Goal: Task Accomplishment & Management: Use online tool/utility

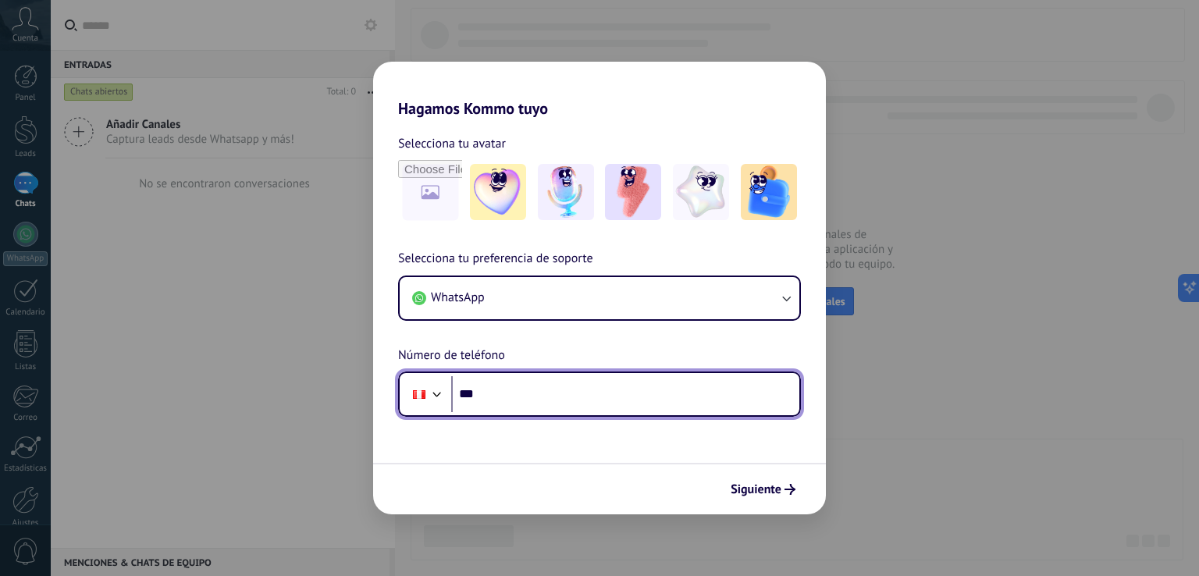
click at [489, 389] on input "***" at bounding box center [625, 394] width 348 height 36
type input "**********"
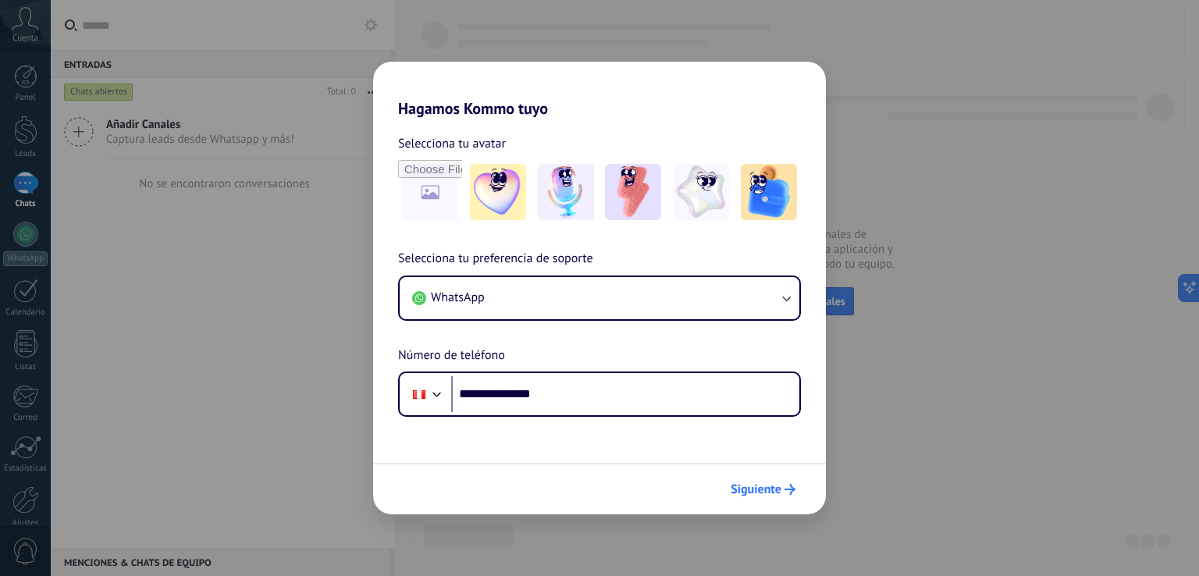
click at [771, 484] on span "Siguiente" at bounding box center [756, 489] width 51 height 11
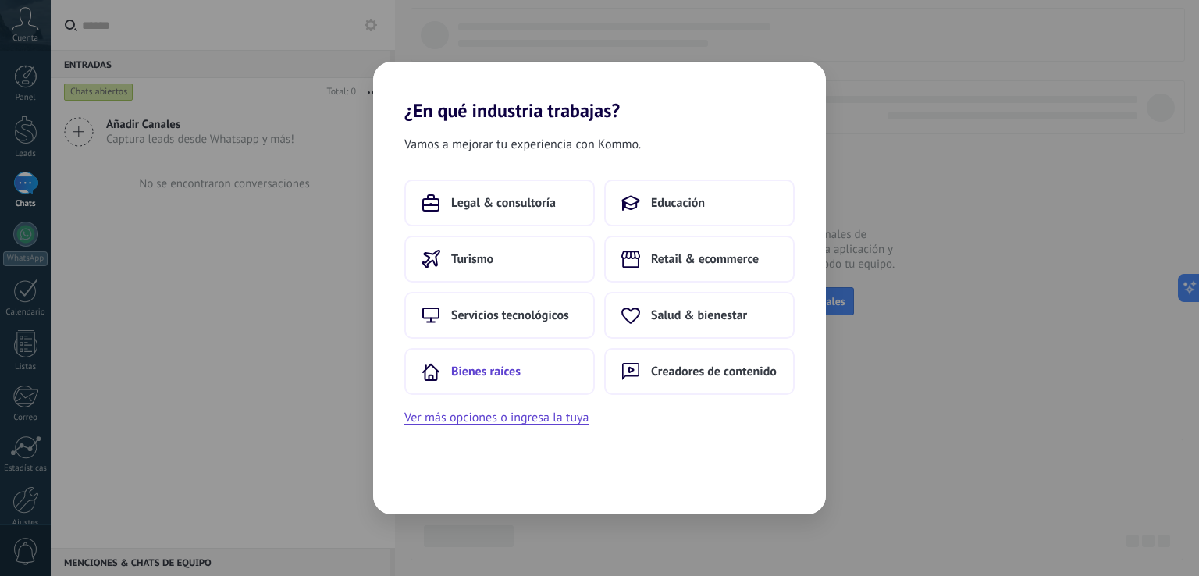
click at [475, 364] on span "Bienes raíces" at bounding box center [485, 372] width 69 height 16
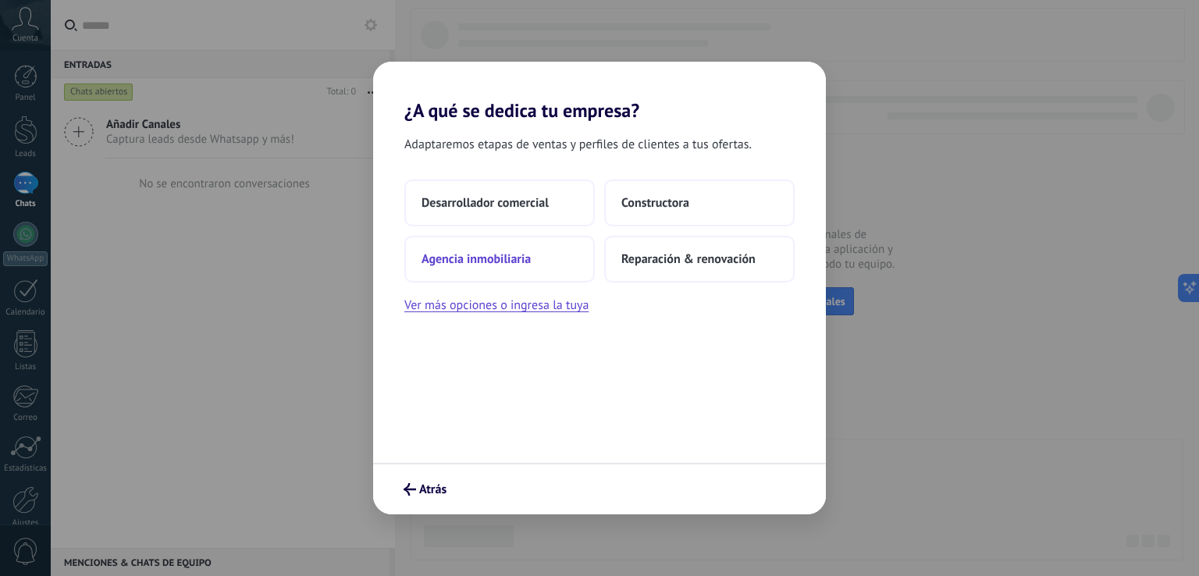
click at [480, 268] on button "Agencia inmobiliaria" at bounding box center [499, 259] width 191 height 47
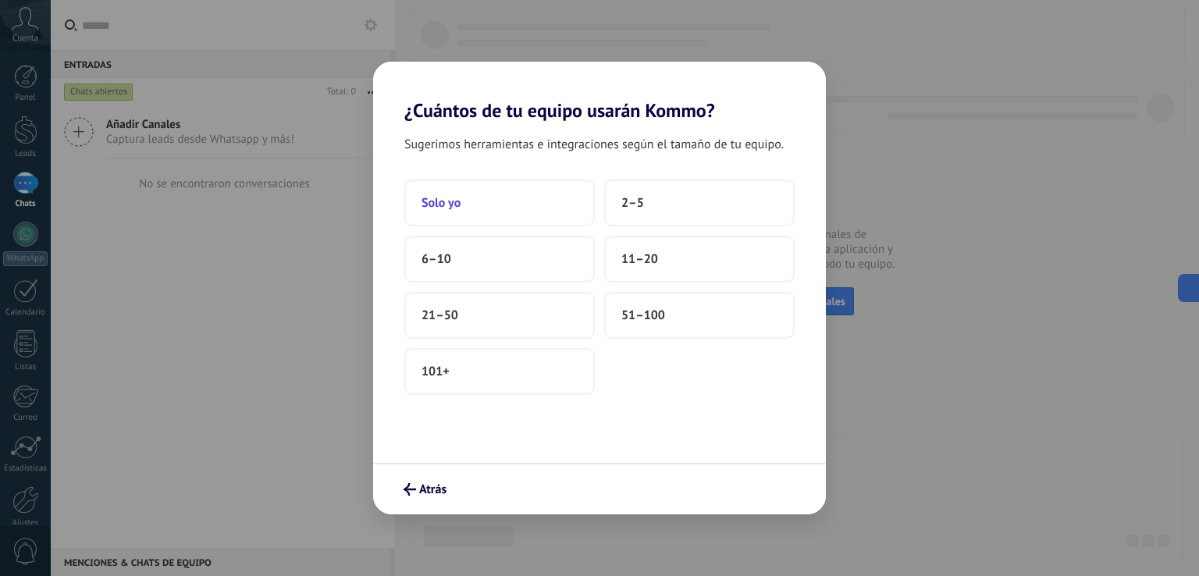
click at [462, 213] on button "Solo yo" at bounding box center [499, 203] width 191 height 47
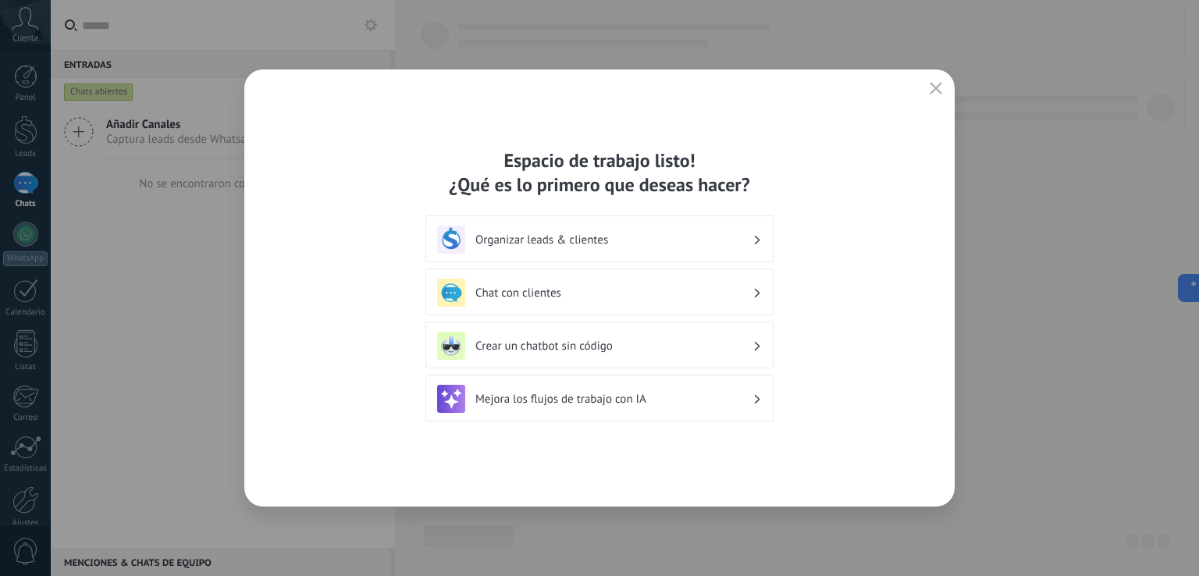
click at [637, 241] on h3 "Organizar leads & clientes" at bounding box center [614, 240] width 277 height 15
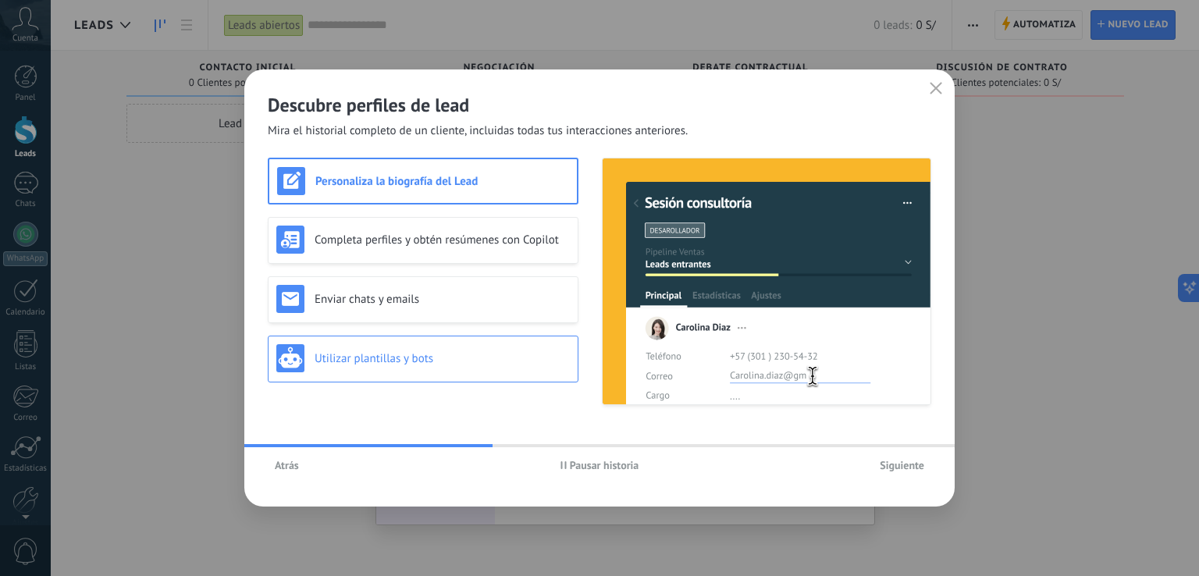
click at [380, 363] on h3 "Utilizar plantillas y bots" at bounding box center [442, 358] width 255 height 15
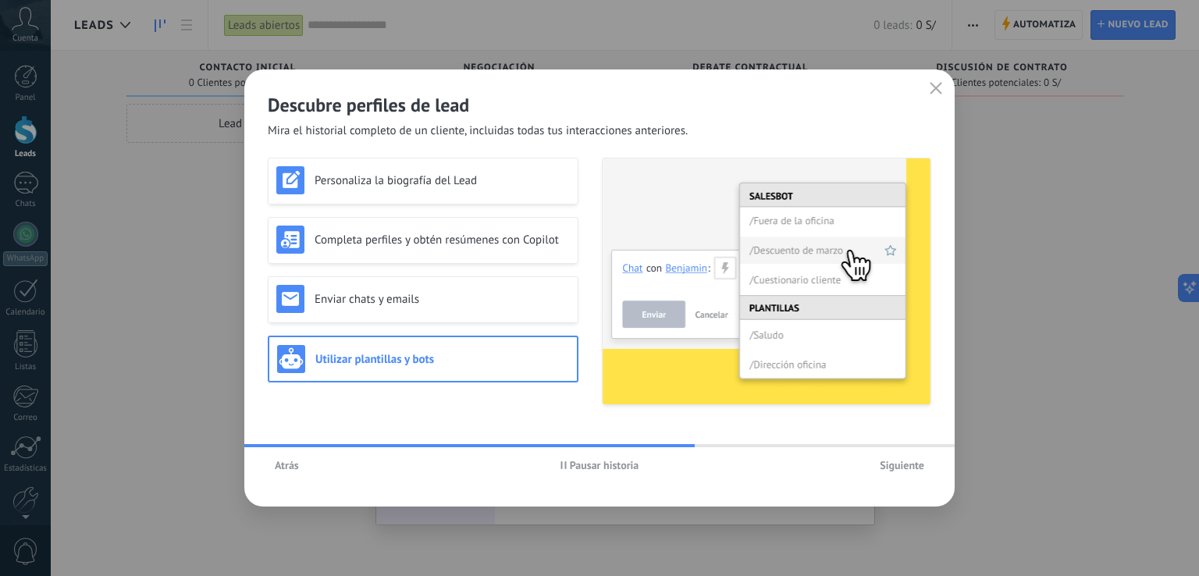
click at [447, 364] on h3 "Utilizar plantillas y bots" at bounding box center [442, 359] width 254 height 15
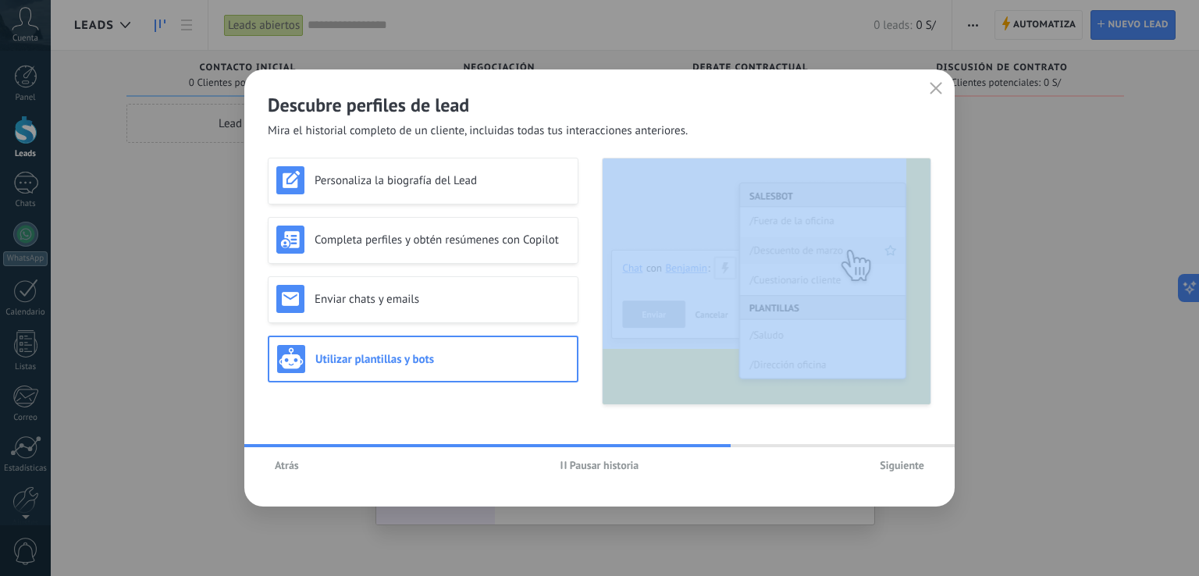
click at [447, 364] on h3 "Utilizar plantillas y bots" at bounding box center [442, 359] width 254 height 15
click at [895, 461] on span "Siguiente" at bounding box center [902, 465] width 45 height 11
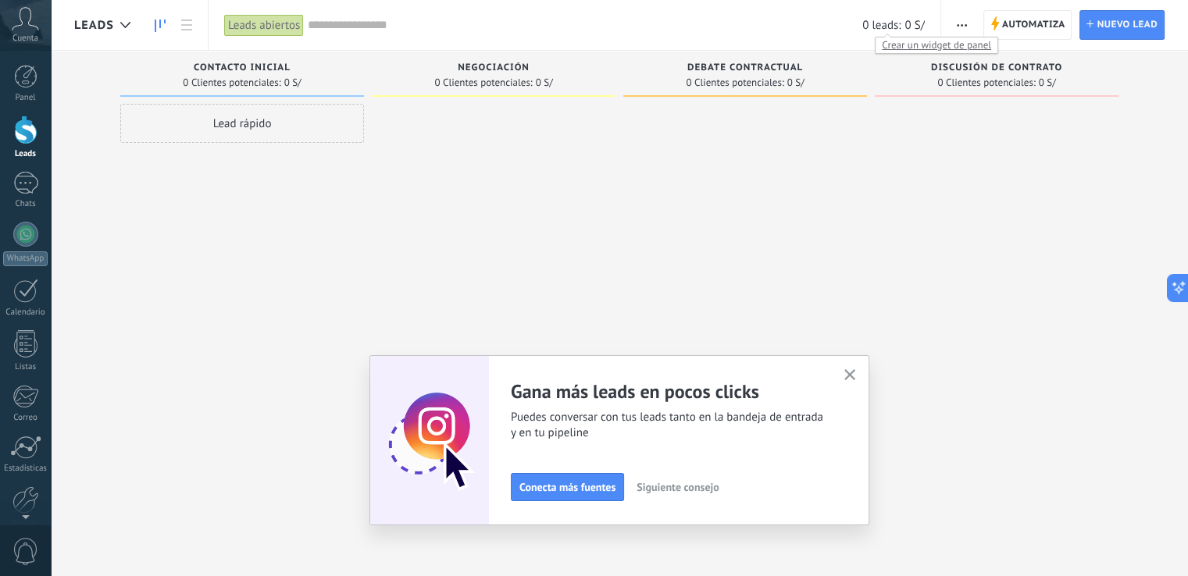
scroll to position [73, 0]
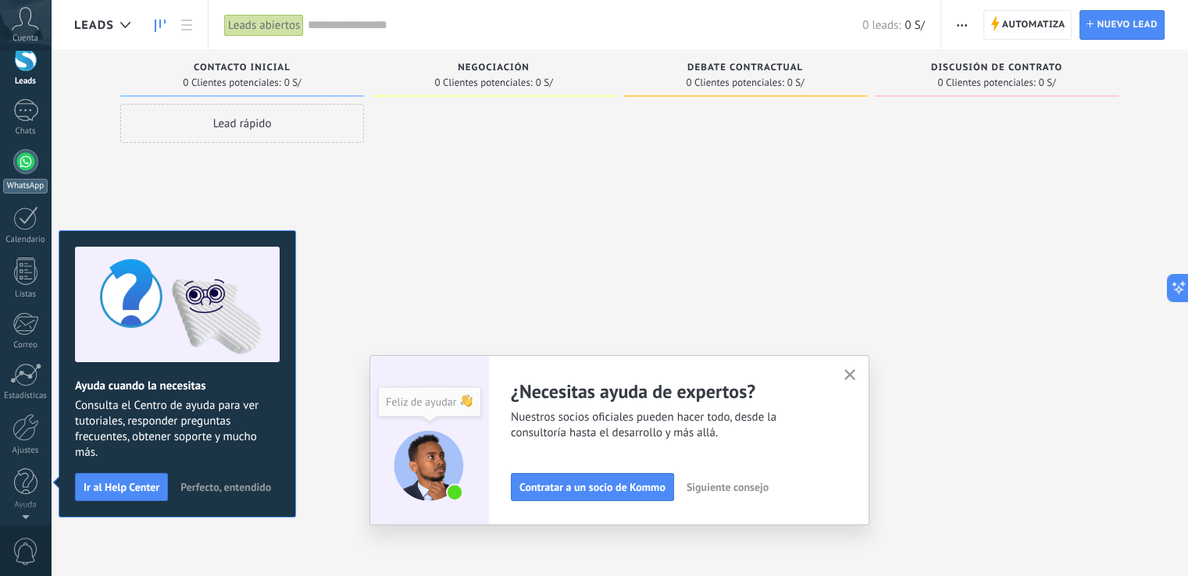
click at [28, 162] on div "Panel Leads Chats WhatsApp Clientes" at bounding box center [25, 259] width 51 height 534
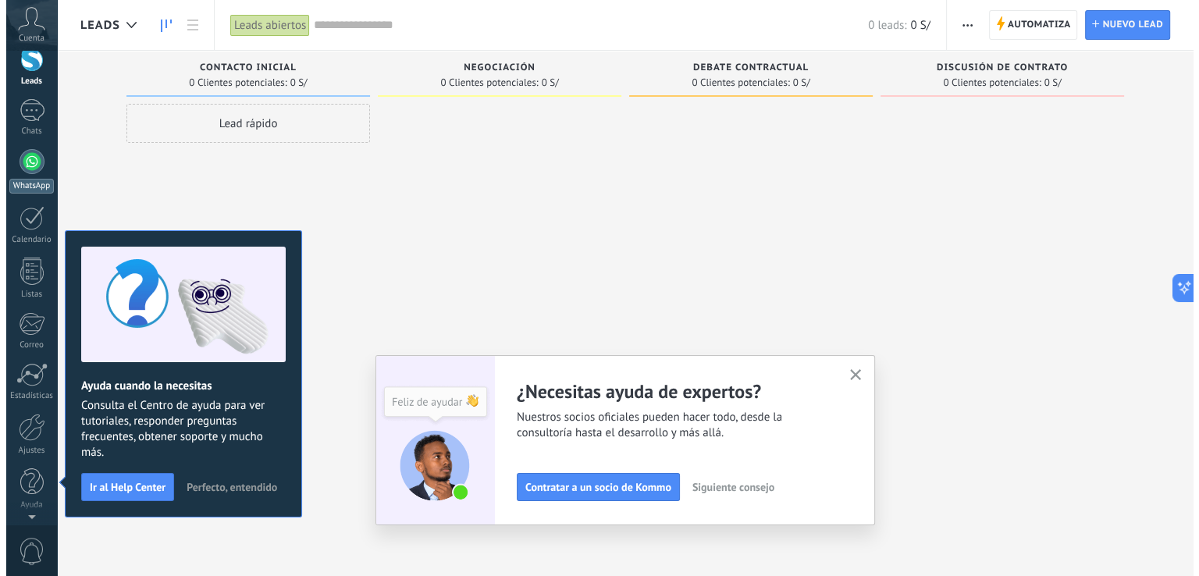
scroll to position [0, 0]
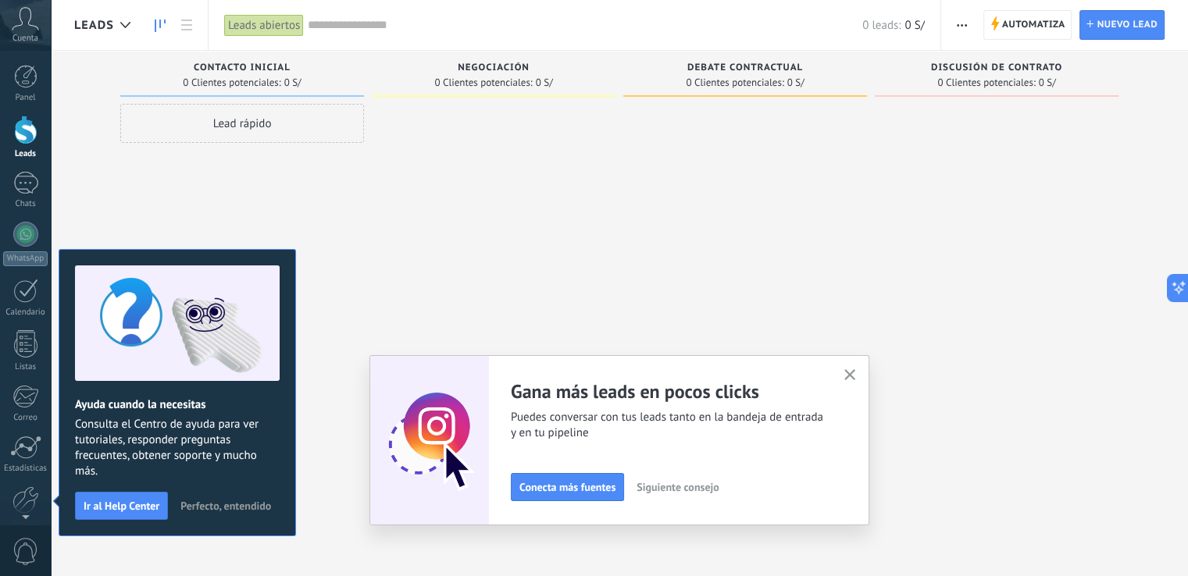
click at [860, 372] on button "button" at bounding box center [850, 375] width 20 height 21
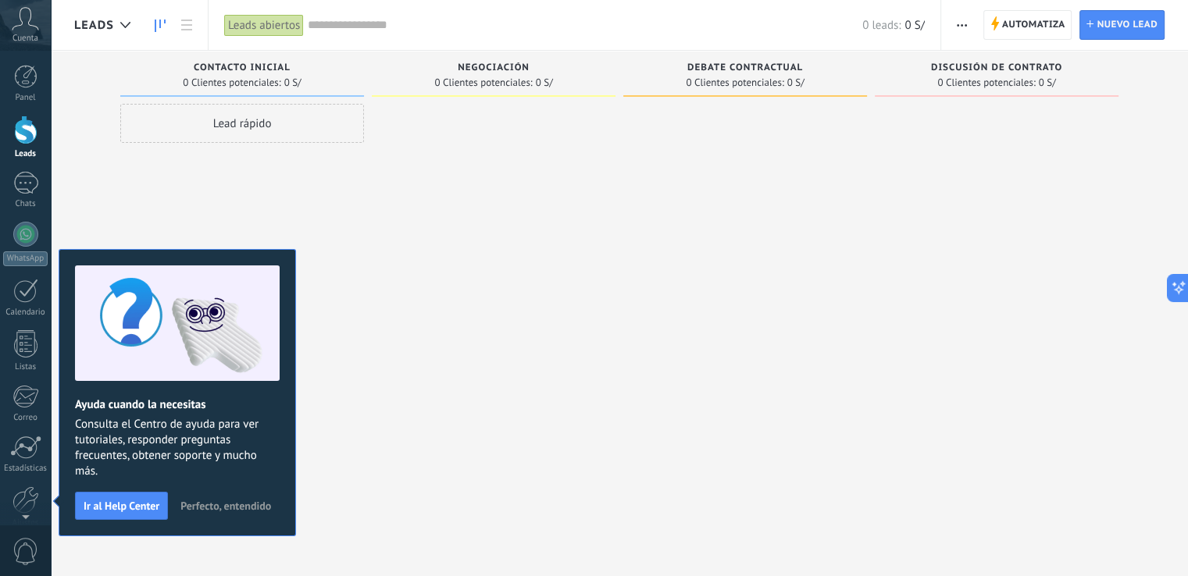
click at [236, 501] on span "Perfecto, entendido" at bounding box center [225, 506] width 91 height 11
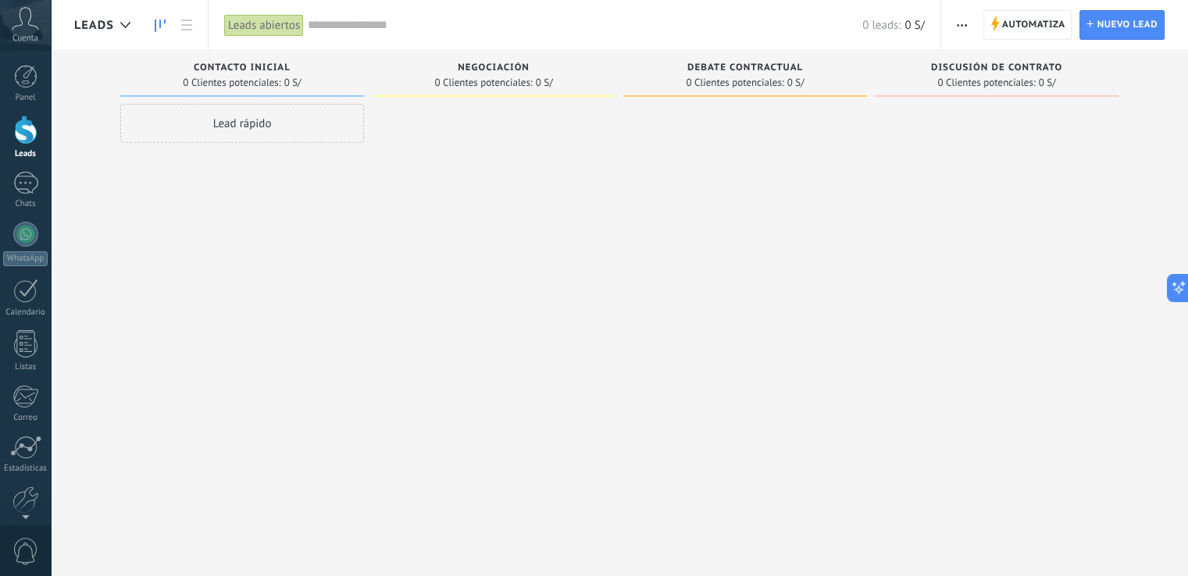
click at [226, 121] on div "Lead rápido" at bounding box center [242, 123] width 244 height 39
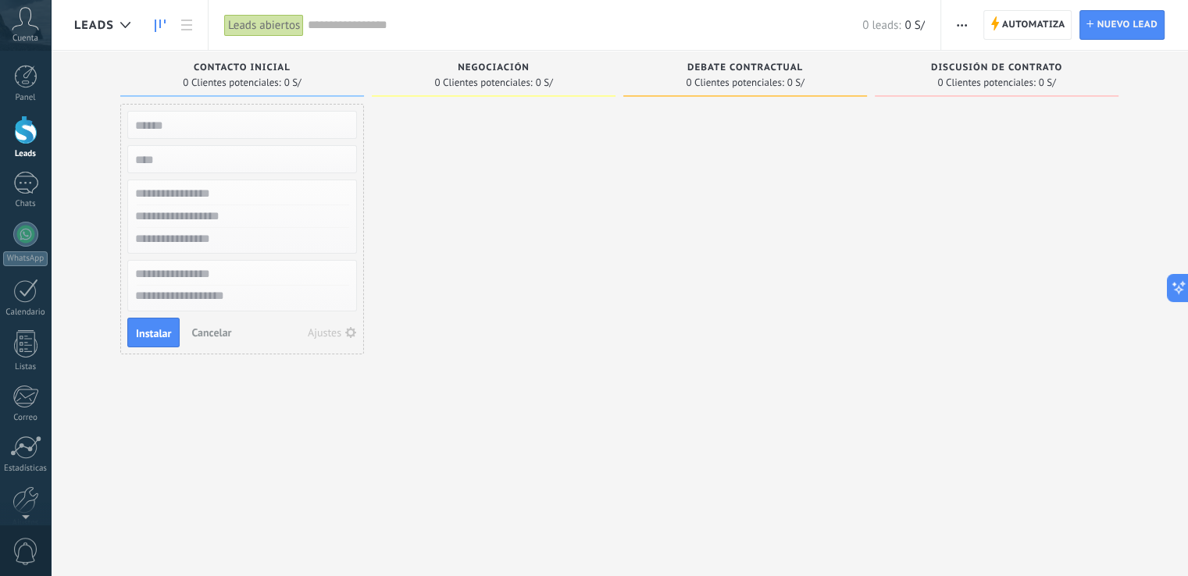
click at [94, 136] on div "Lamentablemente, no hay leads con estos parámetros. Mostrar todo Leads Entrante…" at bounding box center [630, 264] width 1113 height 426
click at [209, 326] on span "Cancelar" at bounding box center [211, 333] width 40 height 14
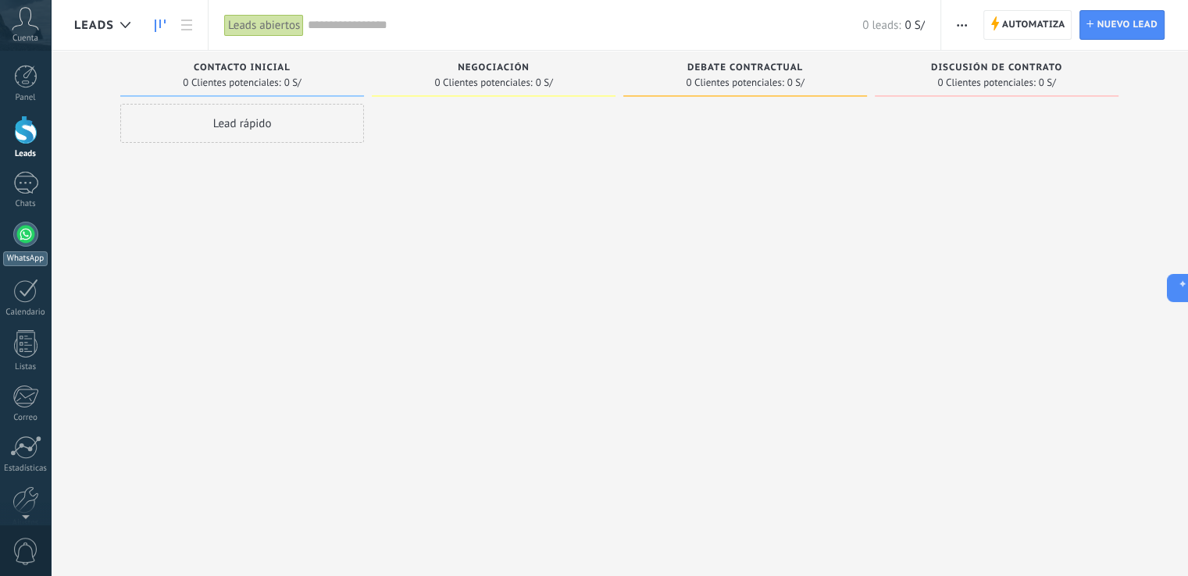
click at [26, 260] on div "WhatsApp" at bounding box center [25, 258] width 45 height 15
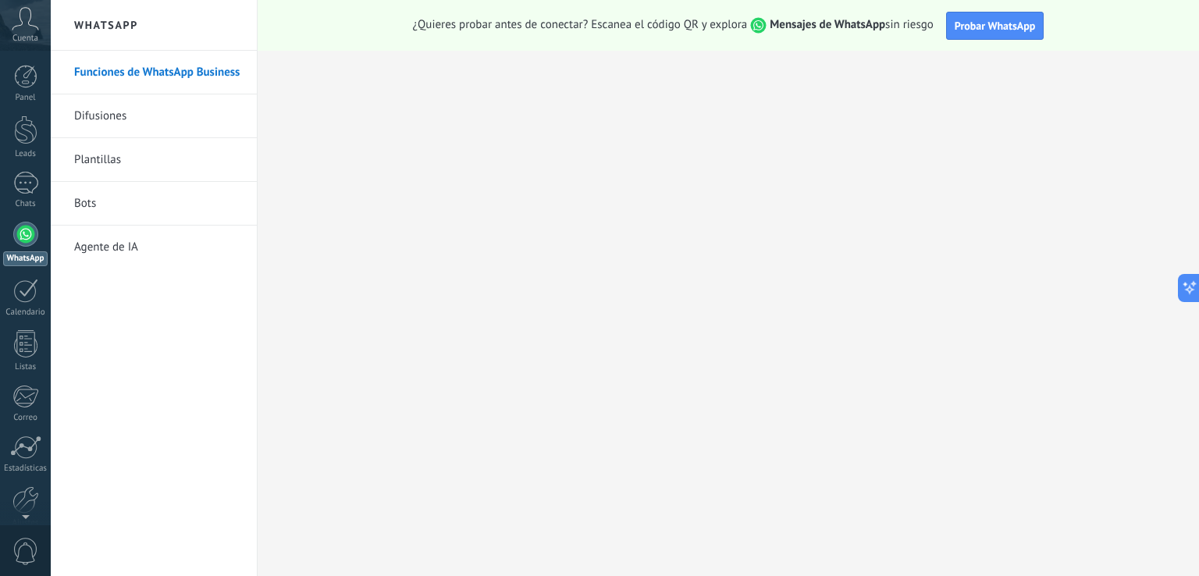
click at [24, 16] on icon at bounding box center [25, 18] width 27 height 23
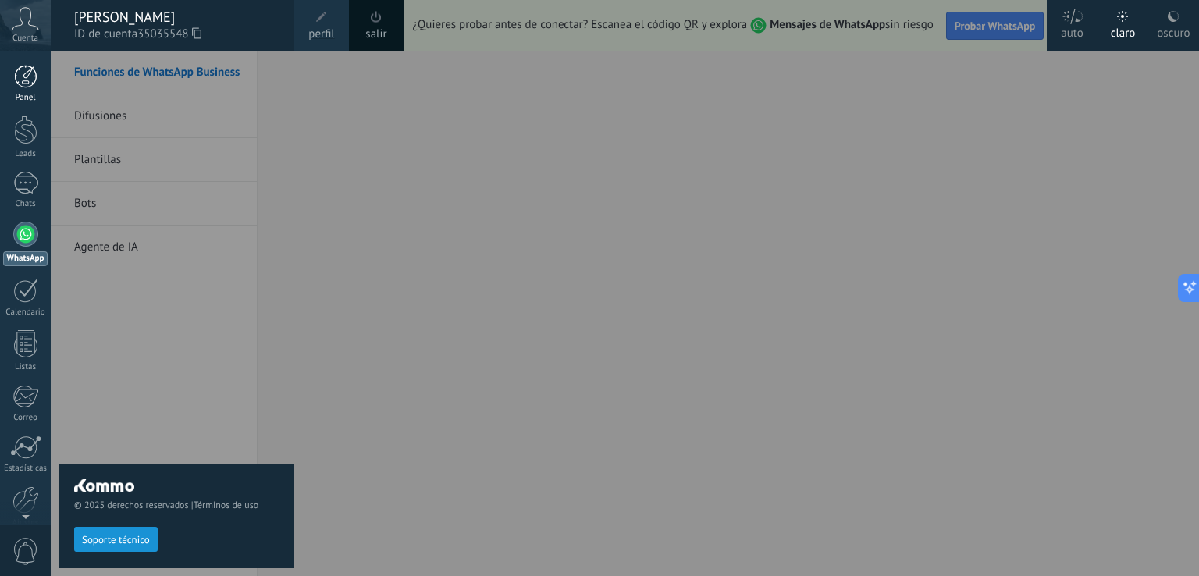
click at [22, 76] on div at bounding box center [25, 76] width 23 height 23
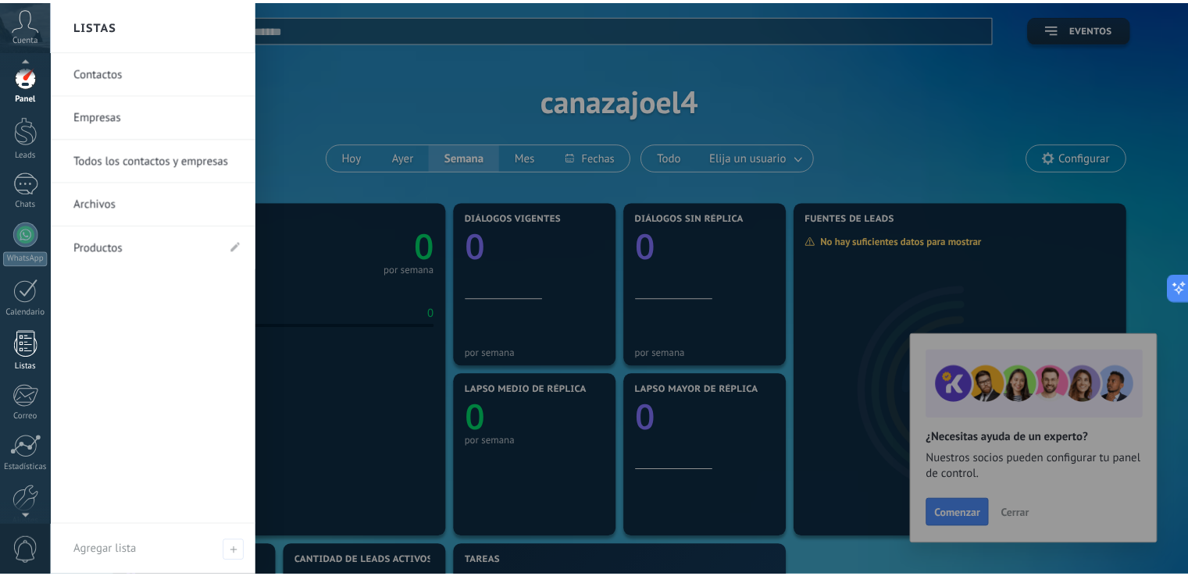
scroll to position [73, 0]
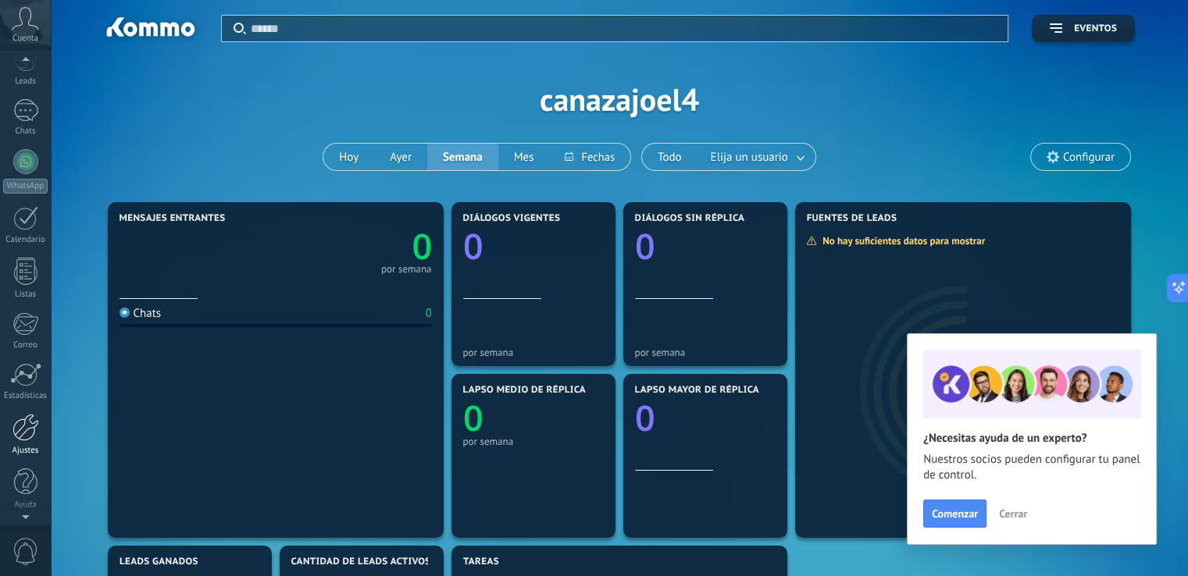
click at [25, 424] on div at bounding box center [25, 427] width 27 height 27
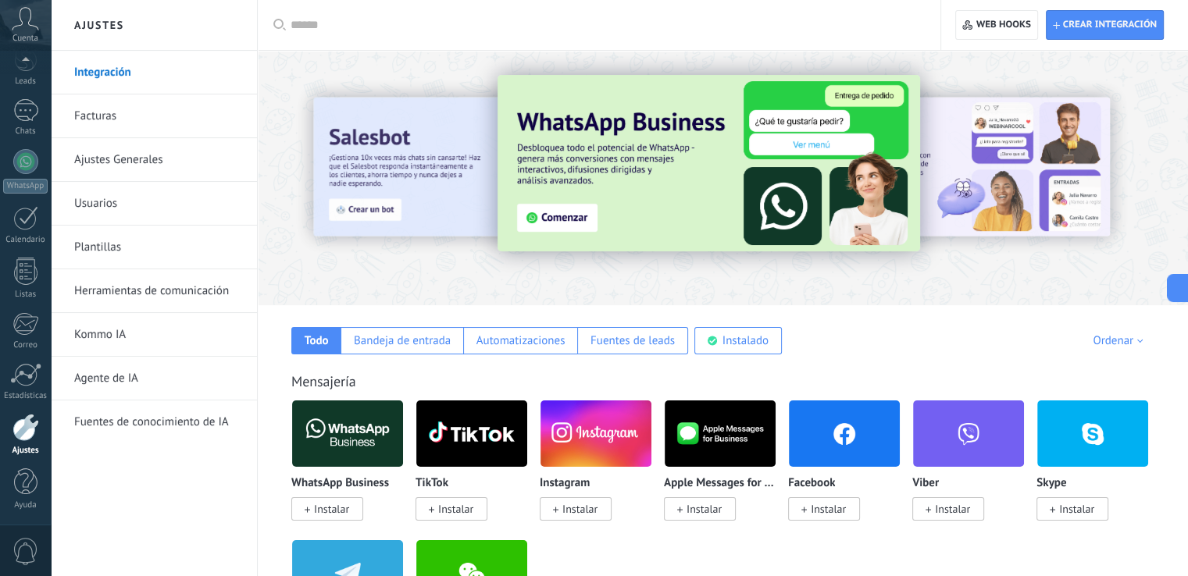
click at [328, 263] on div at bounding box center [723, 174] width 930 height 224
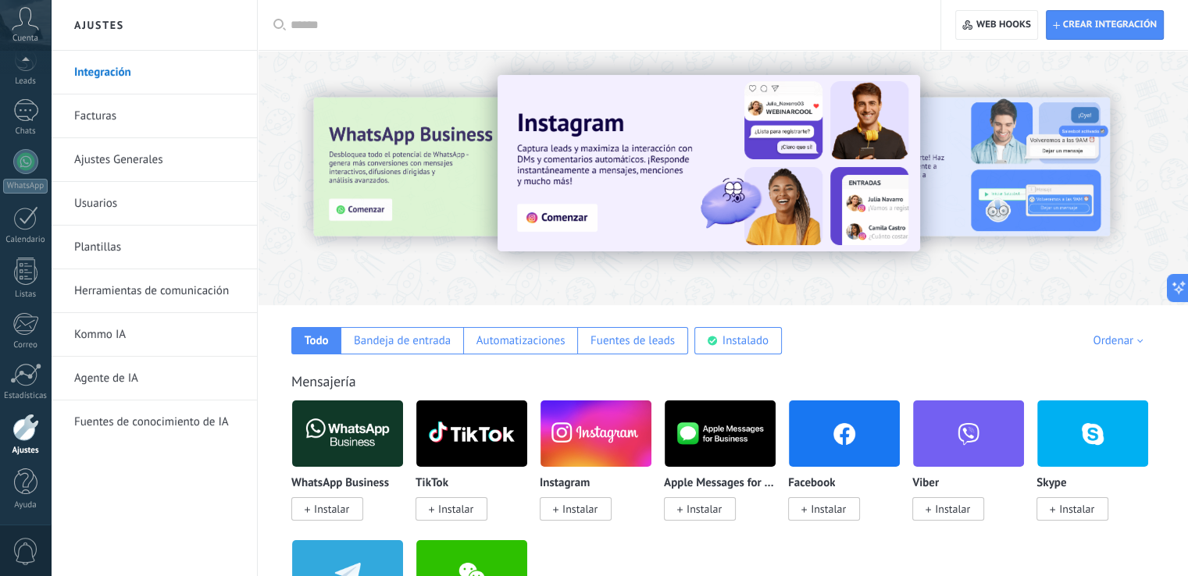
click at [294, 73] on div at bounding box center [723, 174] width 930 height 224
